Goal: Book appointment/travel/reservation

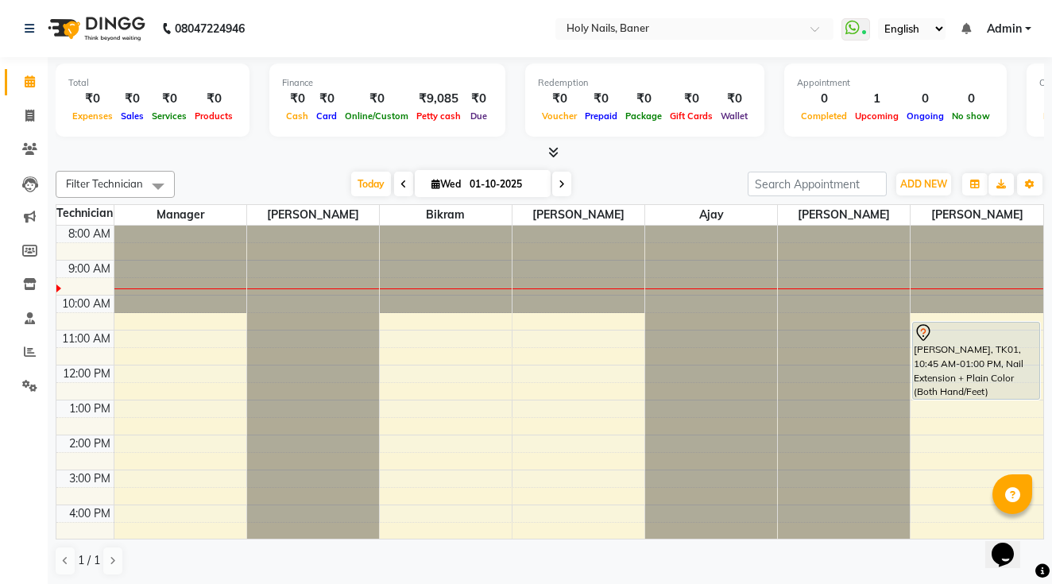
click at [401, 337] on div "8:00 AM 9:00 AM 10:00 AM 11:00 AM 12:00 PM 1:00 PM 2:00 PM 3:00 PM 4:00 PM 5:00…" at bounding box center [549, 470] width 987 height 489
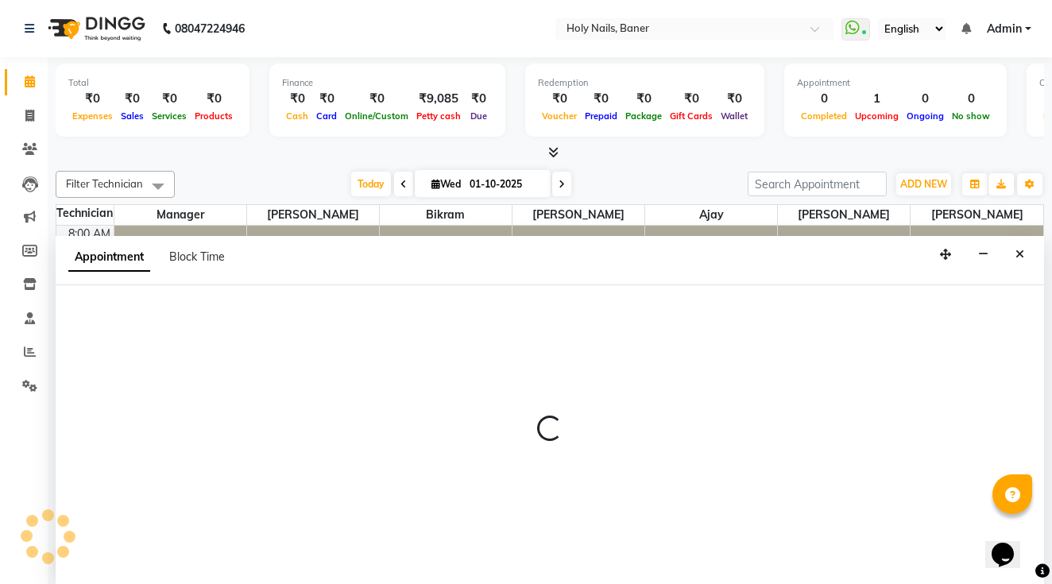
scroll to position [1, 0]
select select "58118"
select select "660"
select select "tentative"
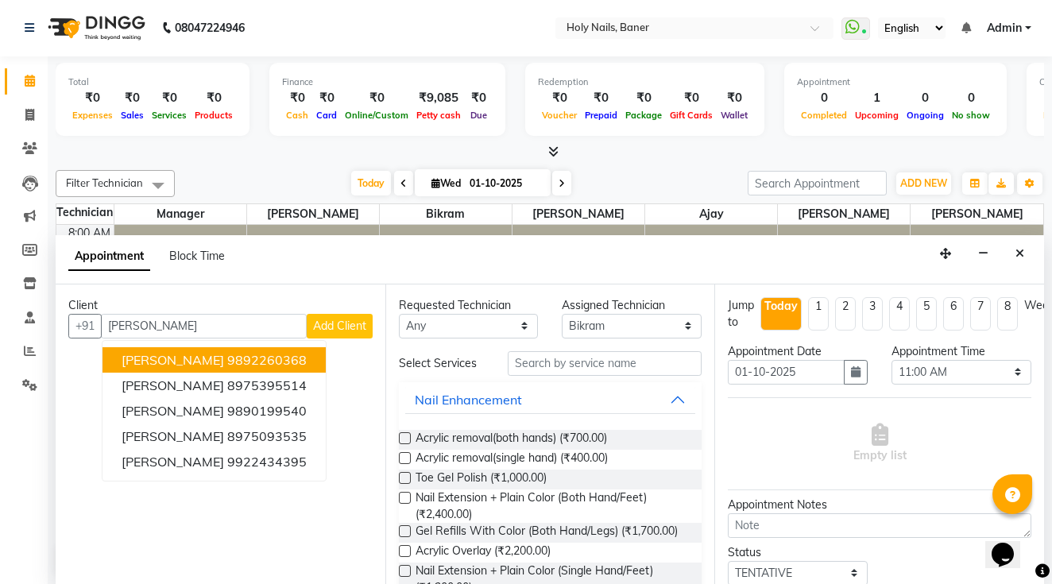
click at [262, 352] on ngb-highlight "9892260368" at bounding box center [266, 360] width 79 height 16
type input "9892260368"
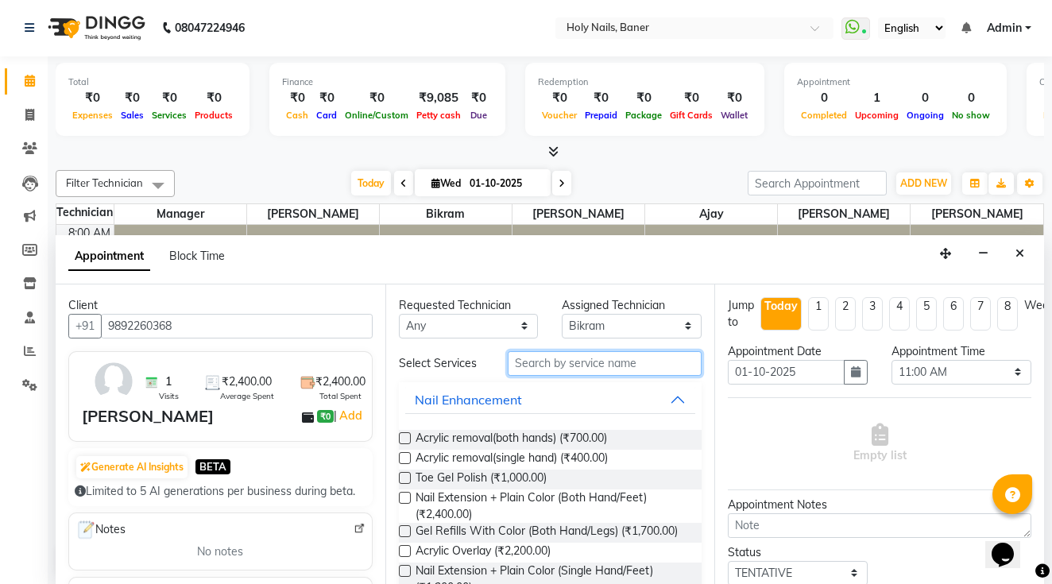
click at [581, 362] on input "text" at bounding box center [605, 363] width 194 height 25
type input "e"
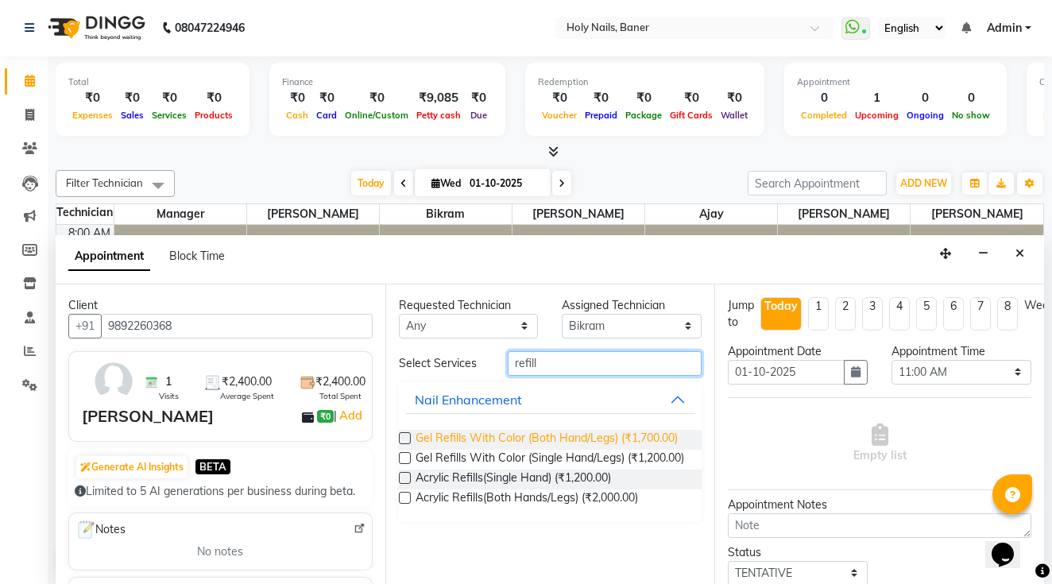
type input "refill"
click at [648, 441] on span "Gel Refills With Color (Both Hand/Legs) (₹1,700.00)" at bounding box center [547, 440] width 262 height 20
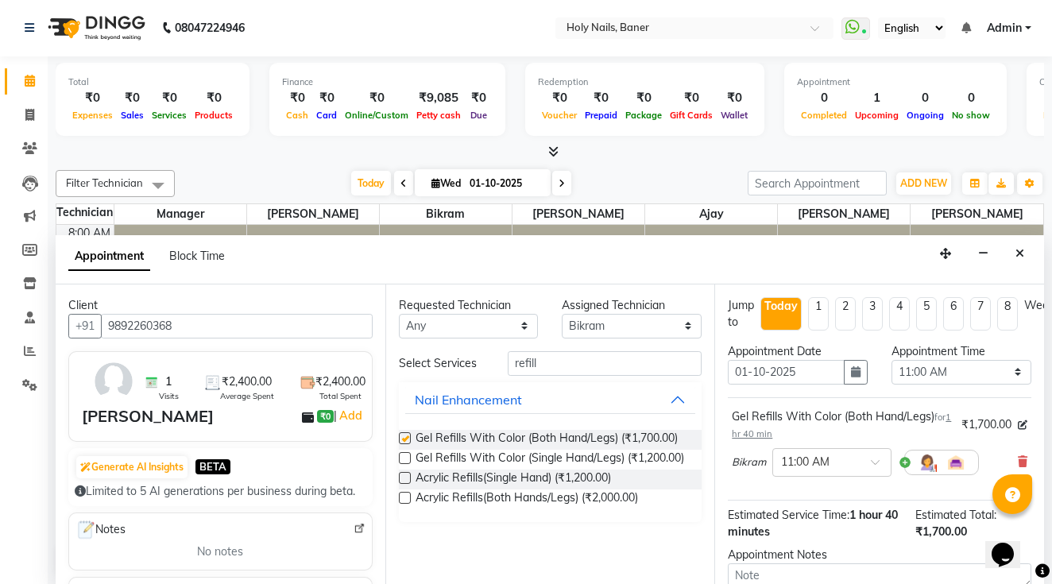
checkbox input "false"
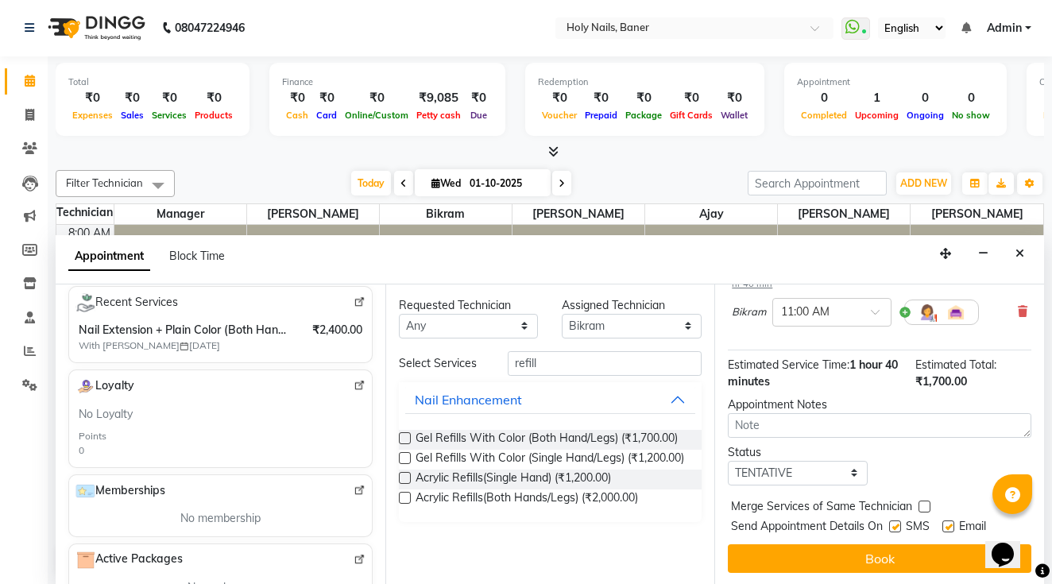
scroll to position [150, 0]
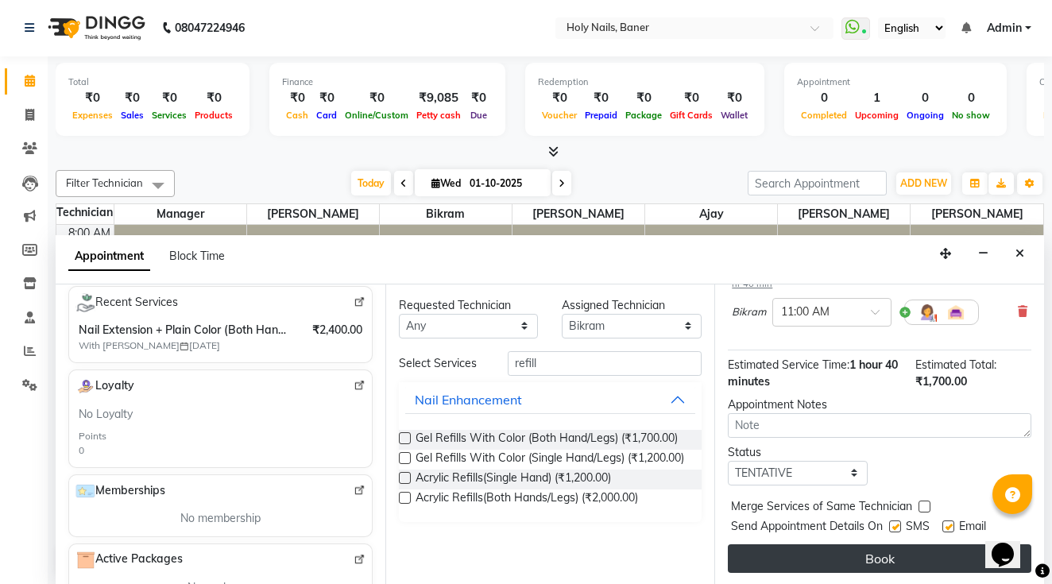
click at [832, 551] on button "Book" at bounding box center [880, 558] width 304 height 29
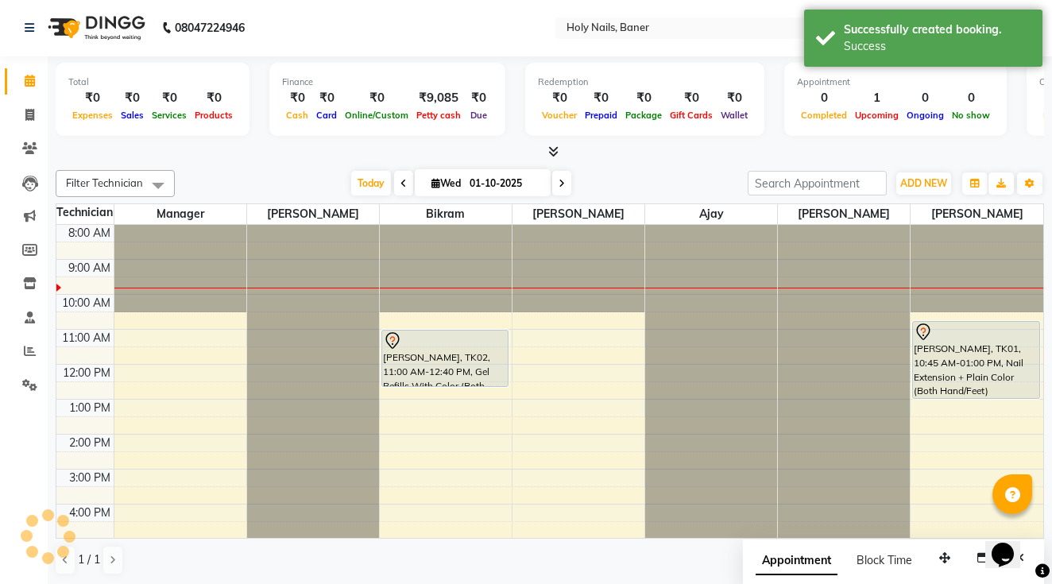
scroll to position [0, 0]
drag, startPoint x: 435, startPoint y: 385, endPoint x: 428, endPoint y: 408, distance: 24.9
click at [428, 408] on div "8:00 AM 9:00 AM 10:00 AM 11:00 AM 12:00 PM 1:00 PM 2:00 PM 3:00 PM 4:00 PM 5:00…" at bounding box center [549, 470] width 987 height 489
